Goal: Check status

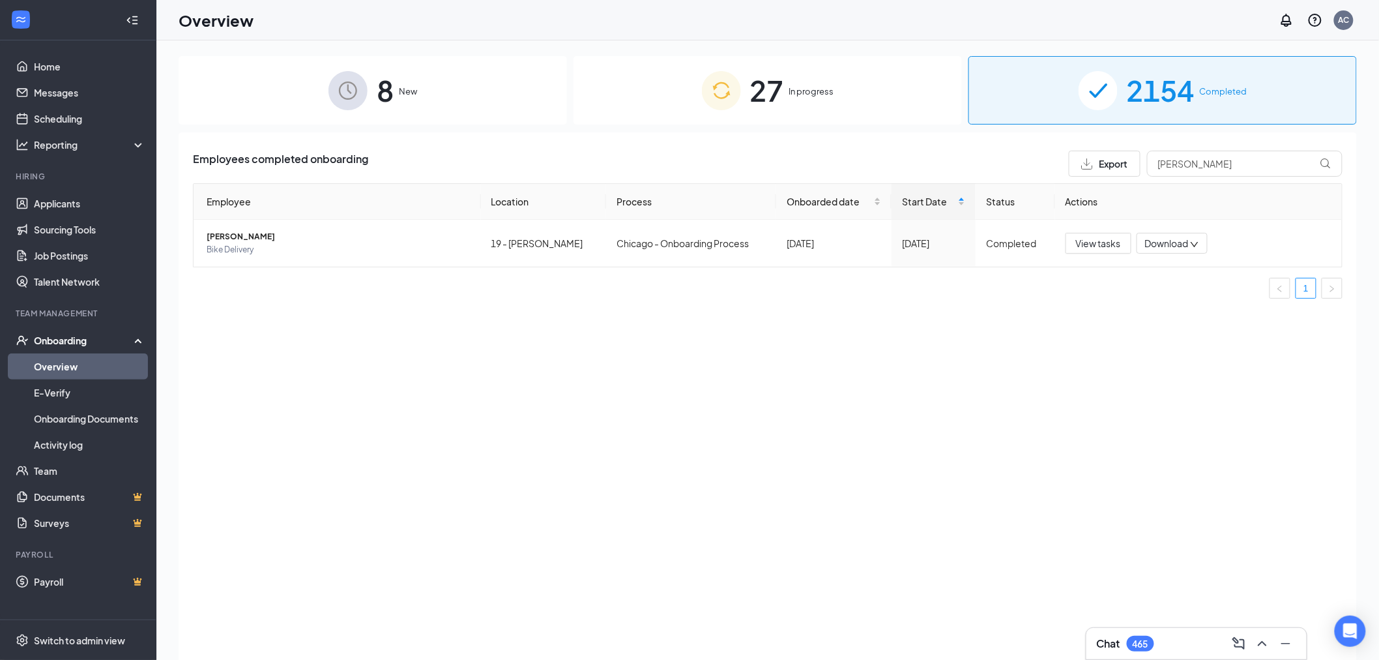
click at [764, 106] on span "27" at bounding box center [767, 90] width 34 height 45
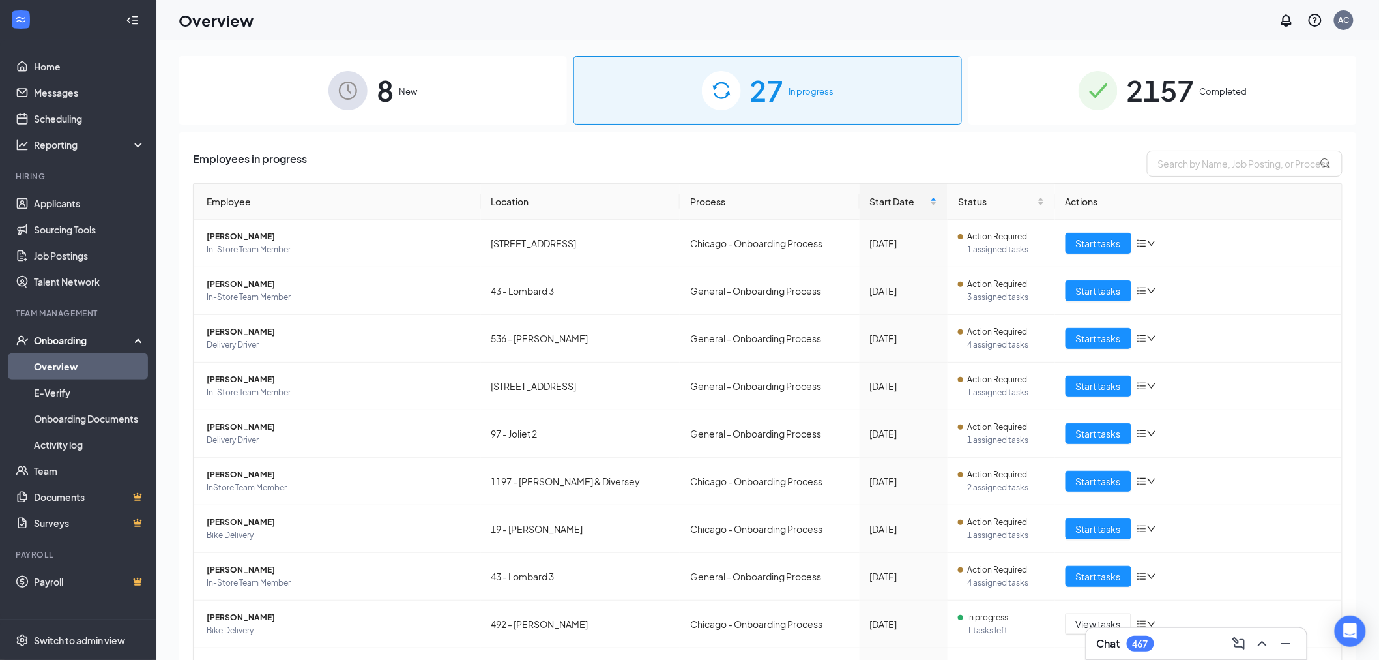
click at [435, 184] on table "Employee Location Process Start Date Status Actions Victor Garcia In-Store Team…" at bounding box center [768, 439] width 1150 height 512
click at [434, 181] on div "Employees in progress Employee Location Process Start Date Status Actions Victo…" at bounding box center [768, 444] width 1150 height 587
